Goal: Task Accomplishment & Management: Manage account settings

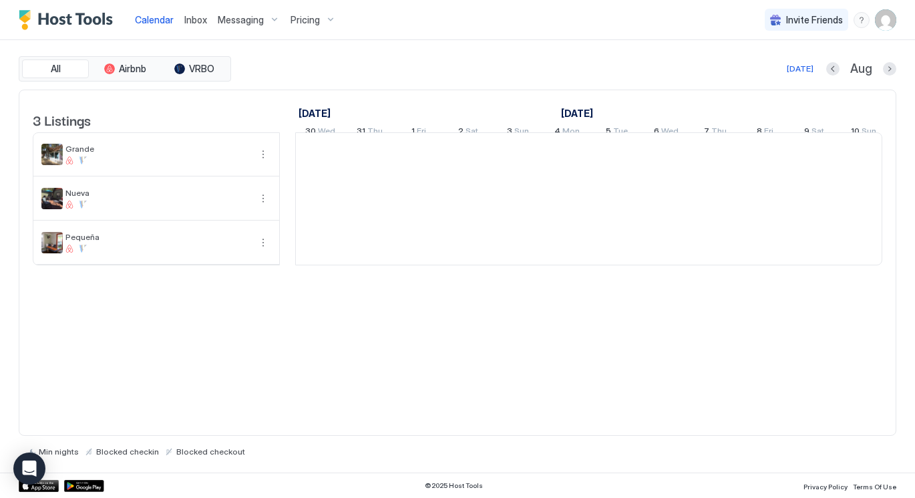
scroll to position [0, 742]
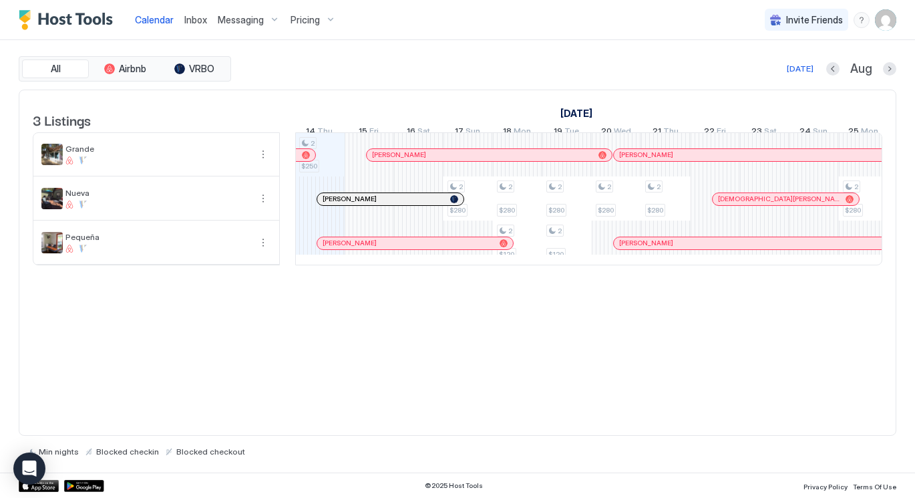
click at [233, 23] on span "Messaging" at bounding box center [241, 20] width 46 height 12
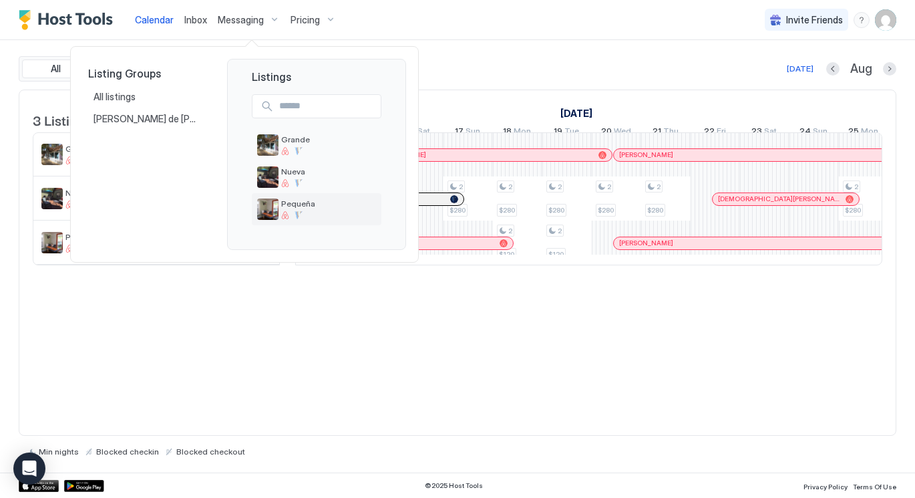
click at [284, 201] on span "Pequeña" at bounding box center [328, 203] width 95 height 10
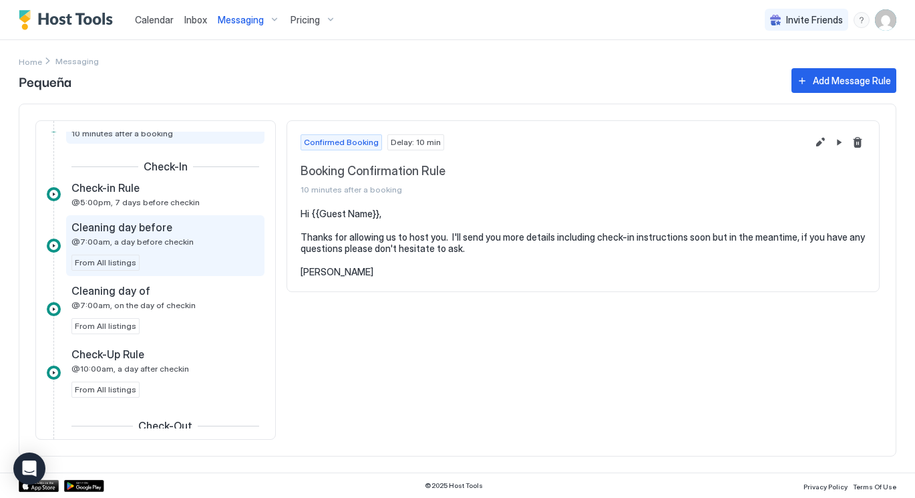
scroll to position [74, 0]
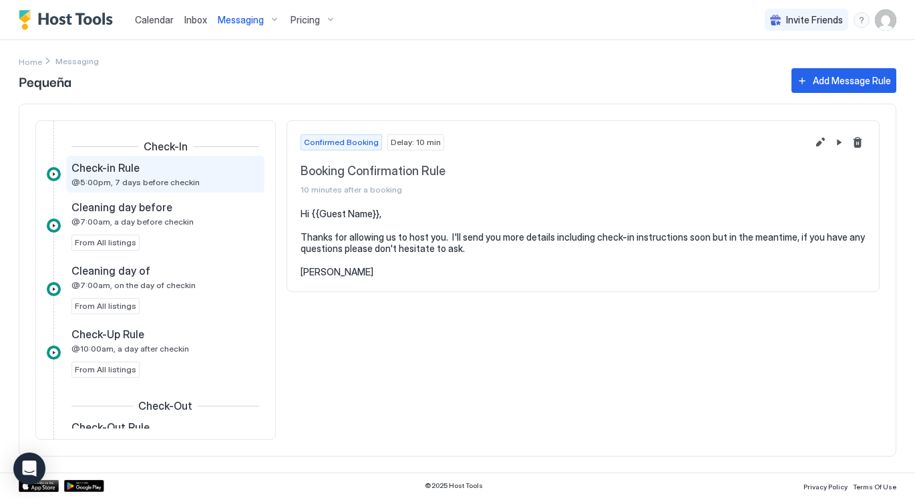
click at [138, 182] on span "@5:00pm, 7 days before checkin" at bounding box center [135, 182] width 128 height 10
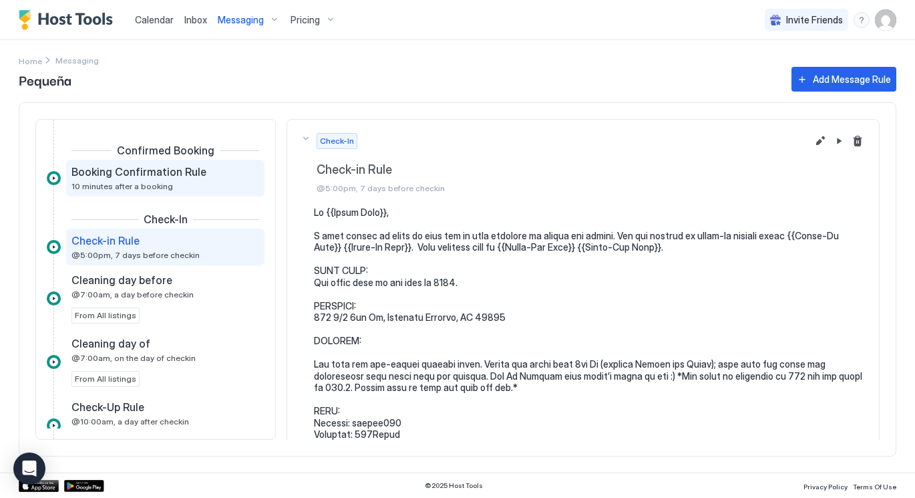
click at [130, 188] on span "10 minutes after a booking" at bounding box center [122, 186] width 102 height 10
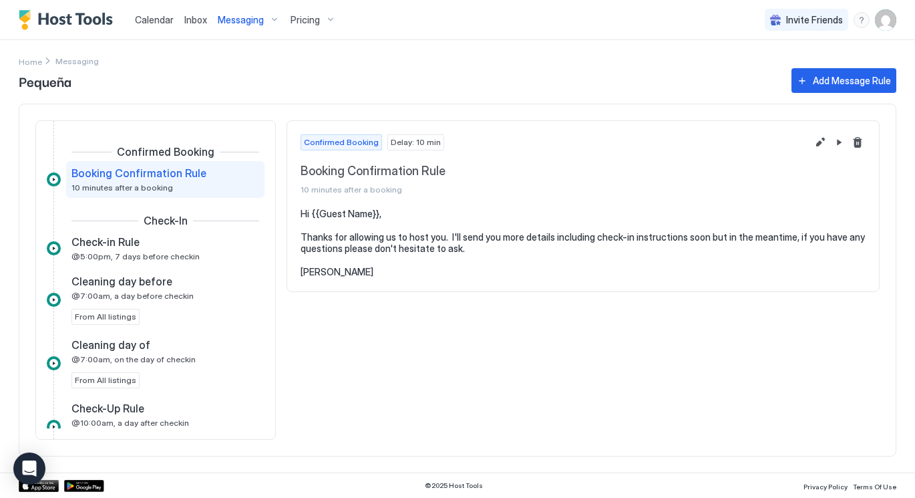
click at [341, 236] on pre "Hi {{Guest Name}}, Thanks for allowing us to host you. I'll send you more detai…" at bounding box center [583, 243] width 565 height 70
